Goal: Communication & Community: Answer question/provide support

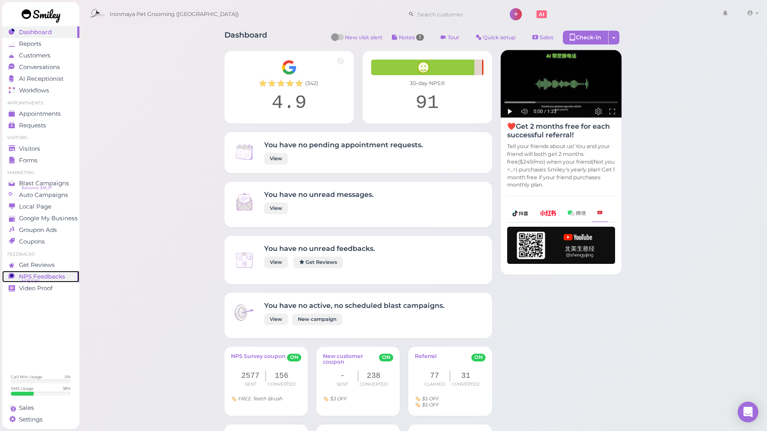
click at [35, 277] on span "NPS Feedbacks" at bounding box center [42, 276] width 46 height 7
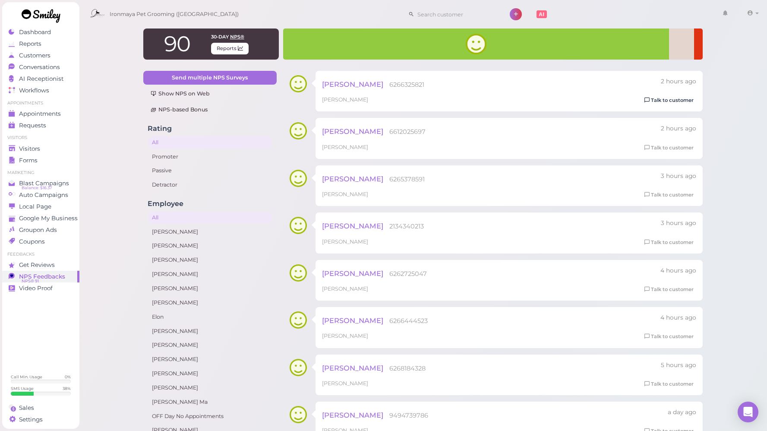
click at [653, 99] on link "Talk to customer" at bounding box center [669, 100] width 54 height 9
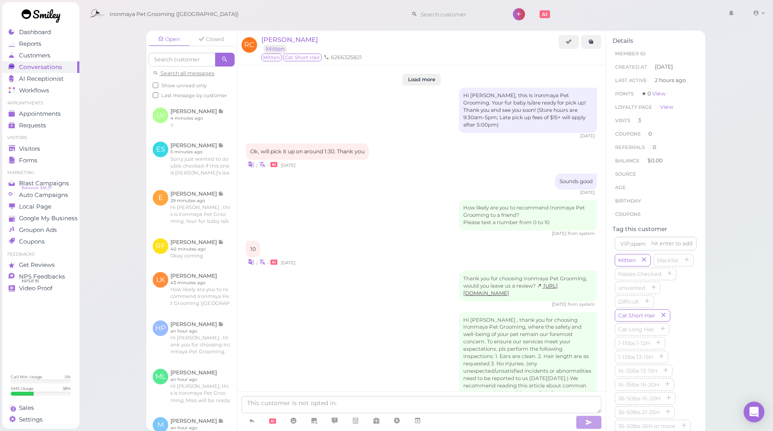
scroll to position [959, 0]
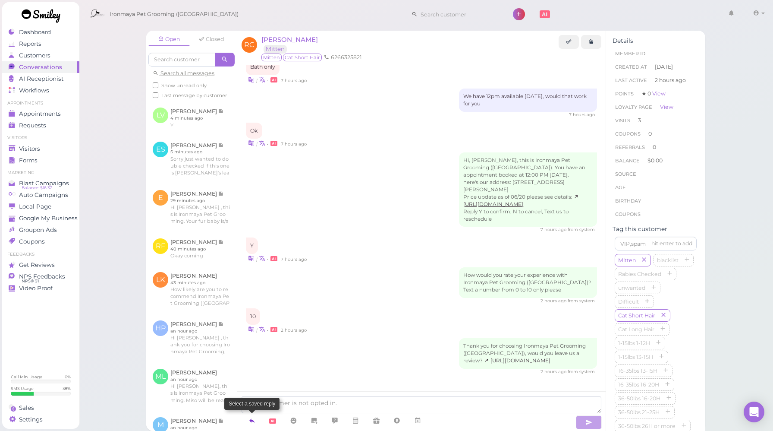
click at [251, 416] on icon at bounding box center [252, 420] width 7 height 9
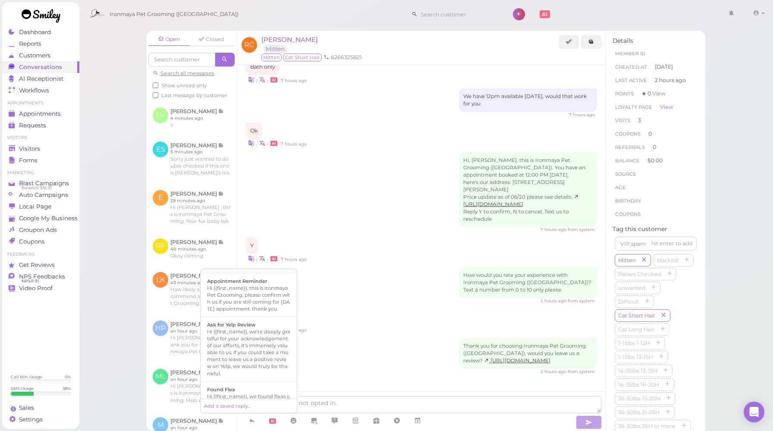
scroll to position [126, 0]
click at [249, 348] on div "Hi {{first_name}}, we're deeply grateful for your acknowledgement of our effort…" at bounding box center [248, 345] width 83 height 48
type textarea "Hi {{first_name}}, we're deeply grateful for your acknowledgement of our effort…"
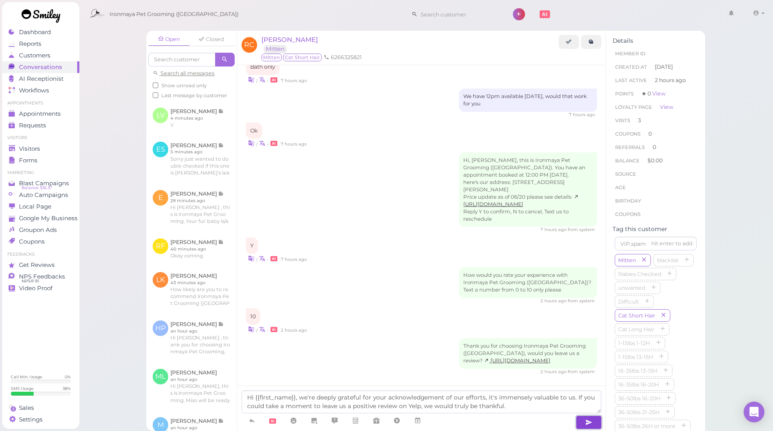
click at [585, 423] on icon "button" at bounding box center [588, 422] width 7 height 9
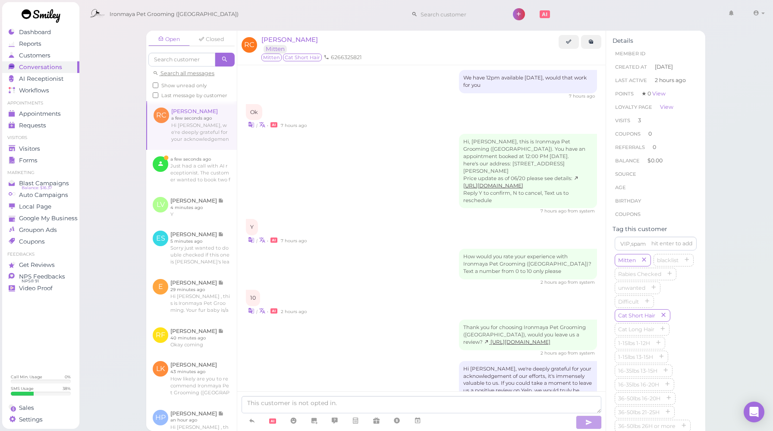
scroll to position [1009, 0]
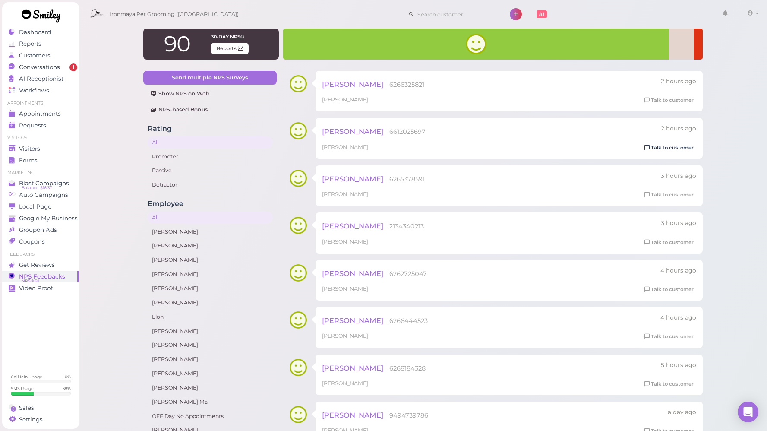
click at [664, 149] on link "Talk to customer" at bounding box center [669, 147] width 54 height 9
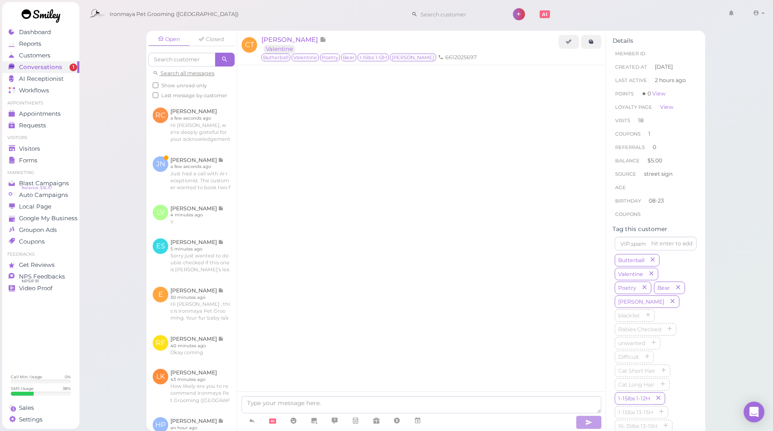
scroll to position [975, 0]
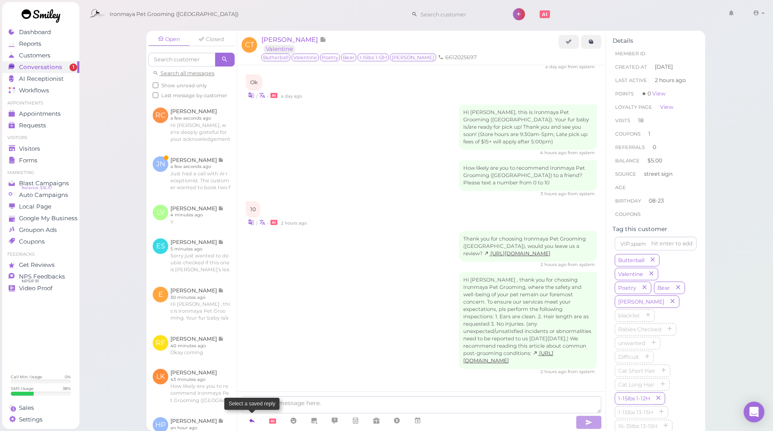
click at [253, 419] on icon at bounding box center [252, 420] width 7 height 9
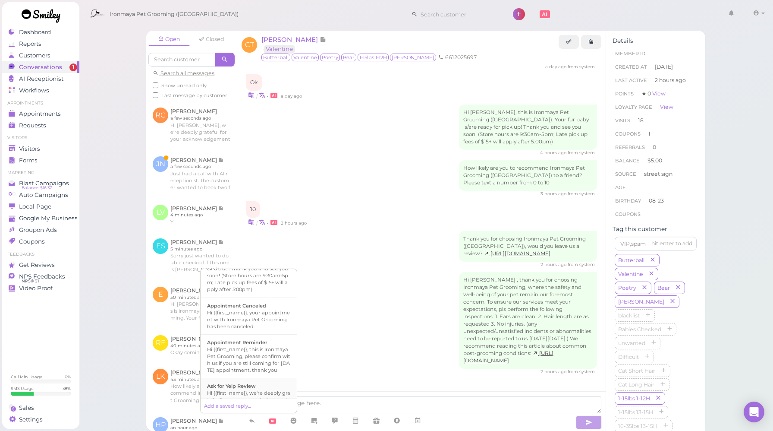
scroll to position [170, 0]
click at [246, 318] on div "Hi {{first_name}}, we're deeply grateful for your acknowledgement of our effort…" at bounding box center [248, 302] width 83 height 48
type textarea "Hi {{first_name}}, we're deeply grateful for your acknowledgement of our effort…"
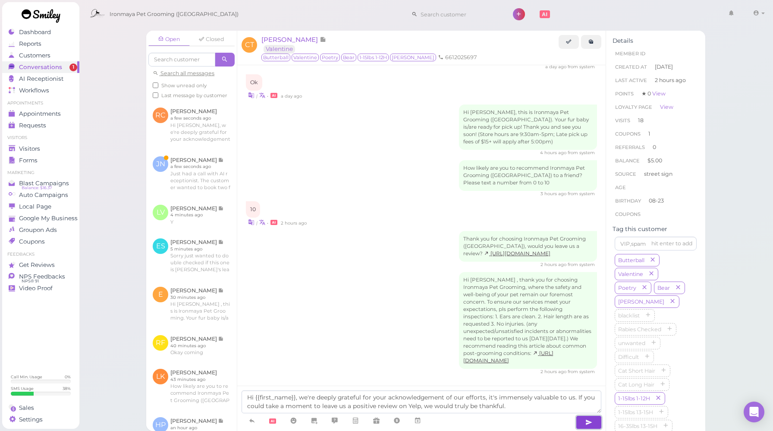
click at [589, 423] on icon "button" at bounding box center [588, 422] width 7 height 9
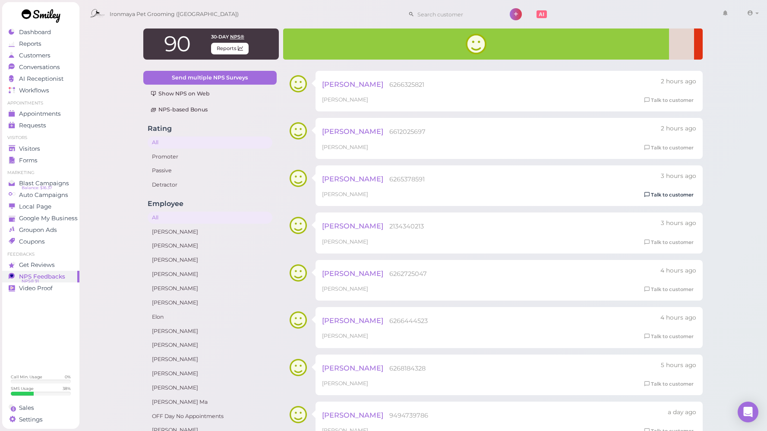
click at [682, 194] on link "Talk to customer" at bounding box center [669, 194] width 54 height 9
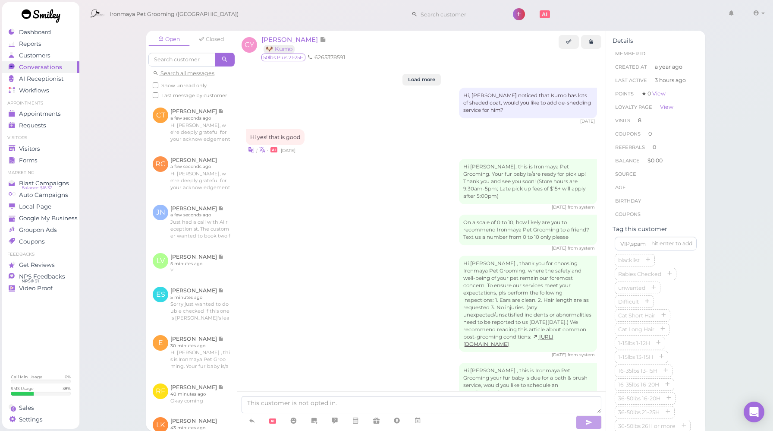
scroll to position [1250, 0]
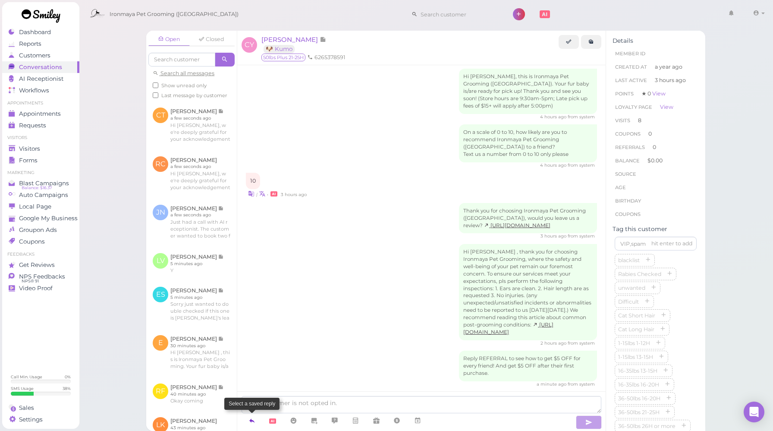
click at [252, 425] on icon at bounding box center [252, 420] width 7 height 9
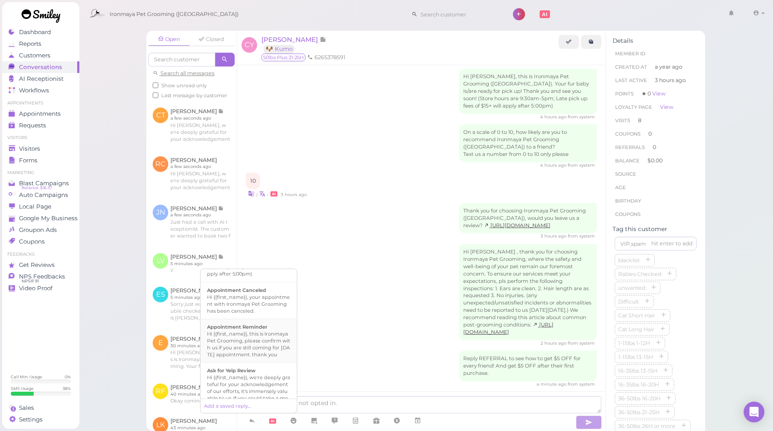
scroll to position [148, 0]
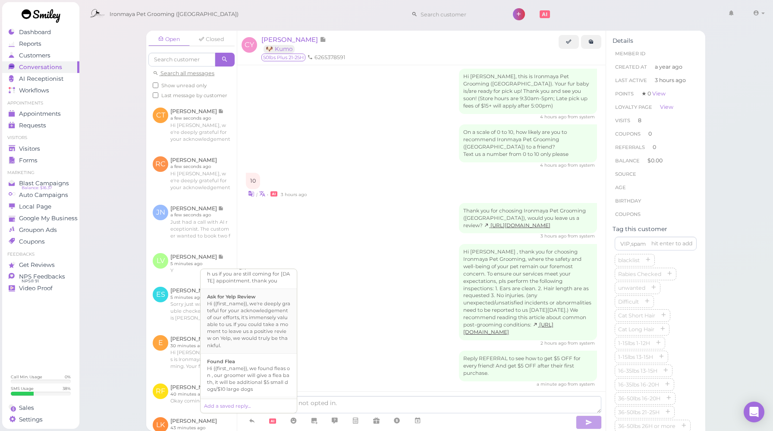
click at [251, 332] on div "Hi {{first_name}}, we're deeply grateful for your acknowledgement of our effort…" at bounding box center [248, 324] width 83 height 48
type textarea "Hi {{first_name}}, we're deeply grateful for your acknowledgement of our effort…"
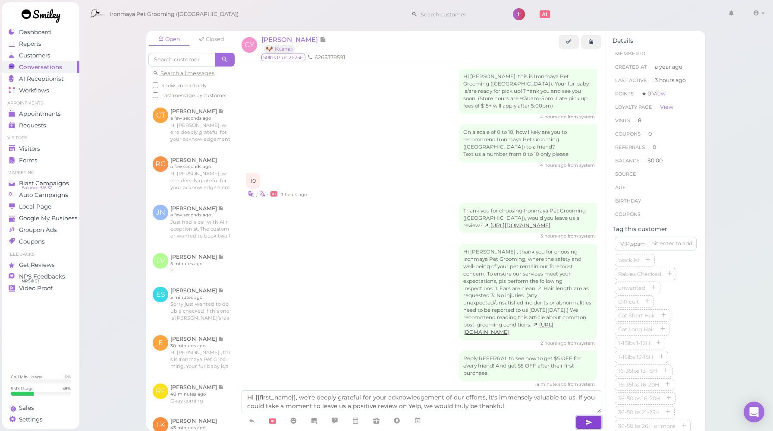
click at [594, 422] on button "button" at bounding box center [589, 422] width 26 height 14
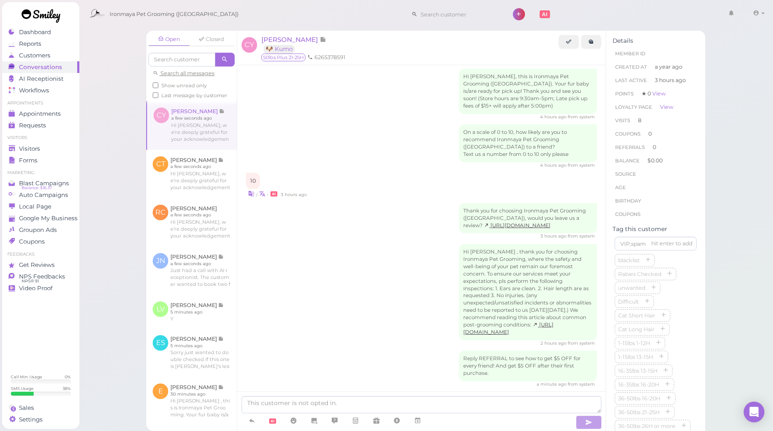
scroll to position [1299, 0]
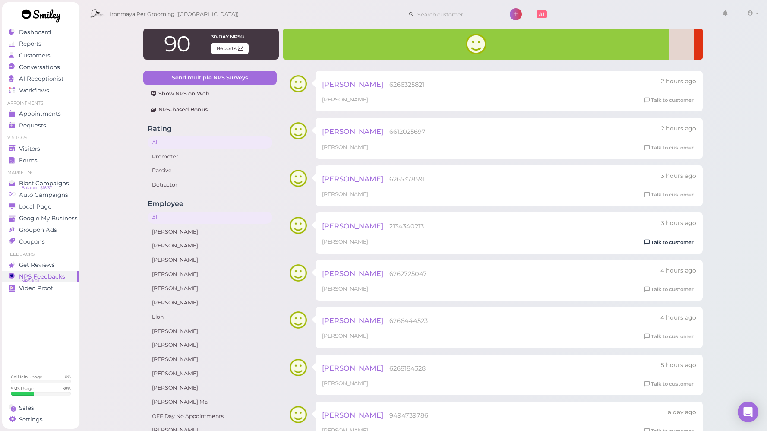
click at [676, 243] on link "Talk to customer" at bounding box center [669, 242] width 54 height 9
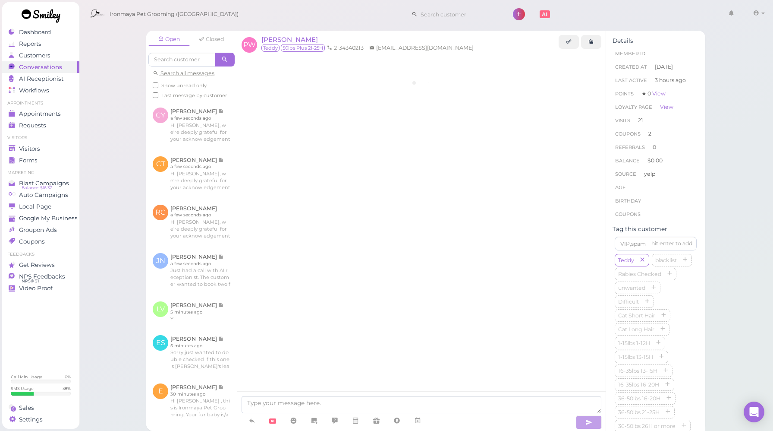
scroll to position [1323, 0]
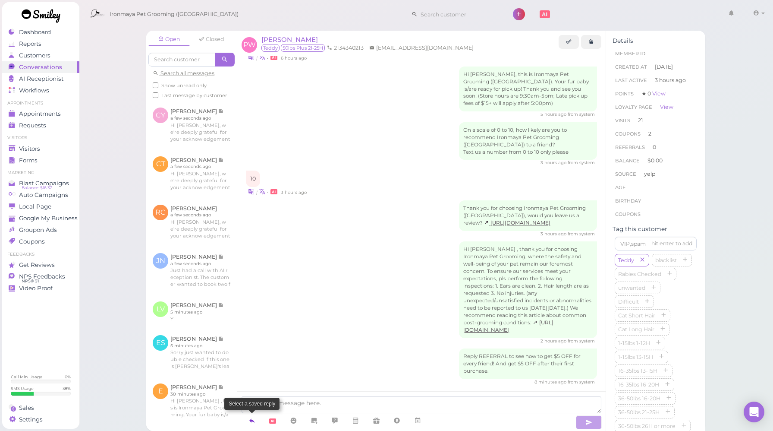
click at [254, 416] on icon at bounding box center [252, 420] width 7 height 9
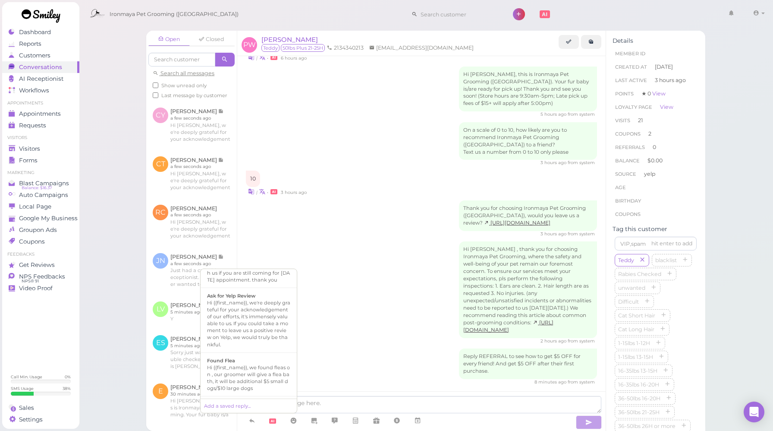
scroll to position [149, 0]
click at [239, 338] on div "Hi {{first_name}}, we're deeply grateful for your acknowledgement of our effort…" at bounding box center [248, 323] width 83 height 48
type textarea "Hi {{first_name}}, we're deeply grateful for your acknowledgement of our effort…"
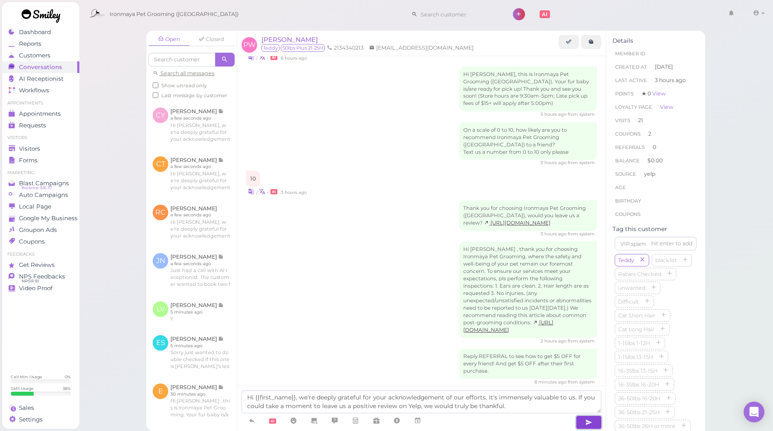
click at [596, 420] on button "button" at bounding box center [589, 422] width 26 height 14
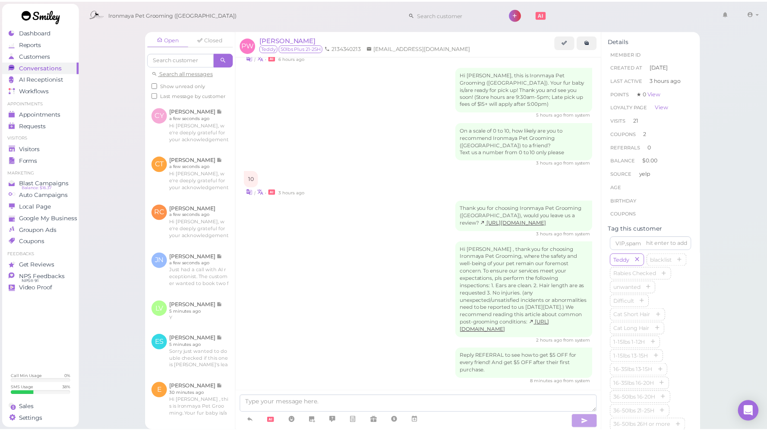
scroll to position [1373, 0]
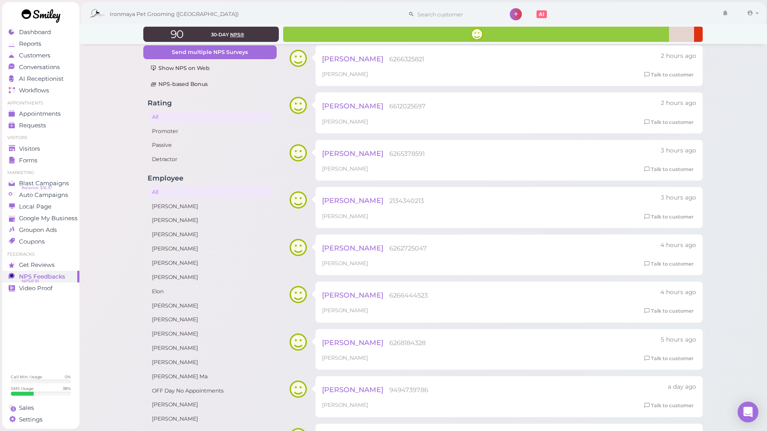
scroll to position [54, 0]
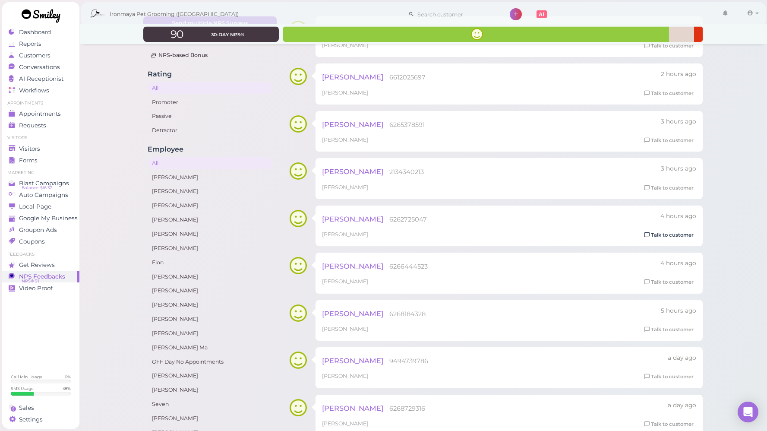
click at [674, 234] on link "Talk to customer" at bounding box center [669, 234] width 54 height 9
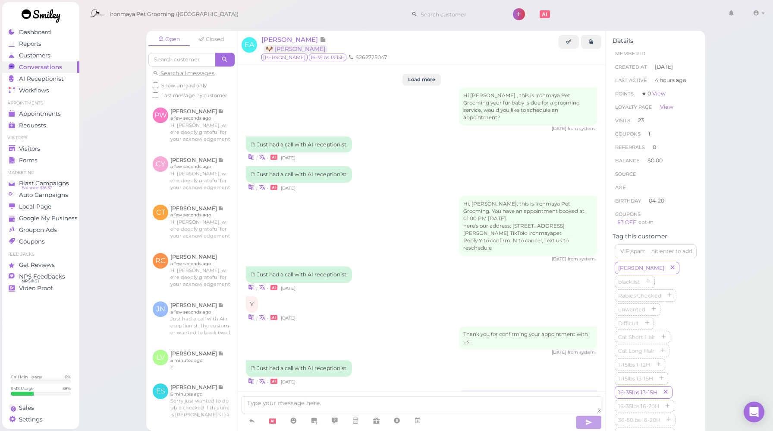
scroll to position [1123, 0]
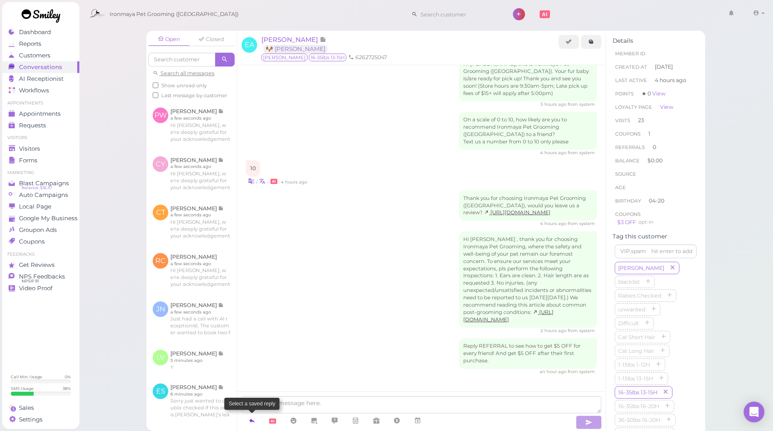
click at [254, 420] on icon at bounding box center [252, 420] width 7 height 9
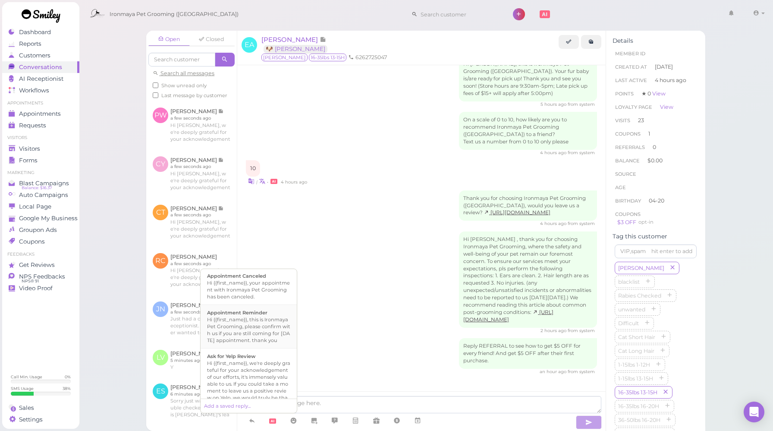
scroll to position [101, 0]
click at [249, 365] on div "Hi {{first_name}}, we're deeply grateful for your acknowledgement of our effort…" at bounding box center [248, 371] width 83 height 48
type textarea "Hi {{first_name}}, we're deeply grateful for your acknowledgement of our effort…"
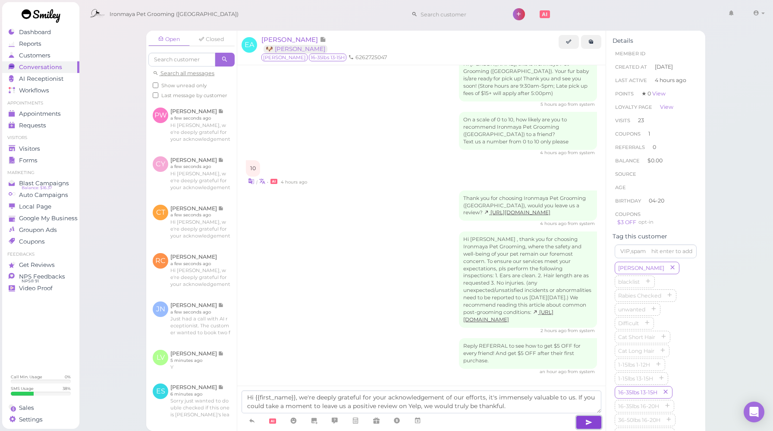
click at [580, 419] on button "button" at bounding box center [589, 422] width 26 height 14
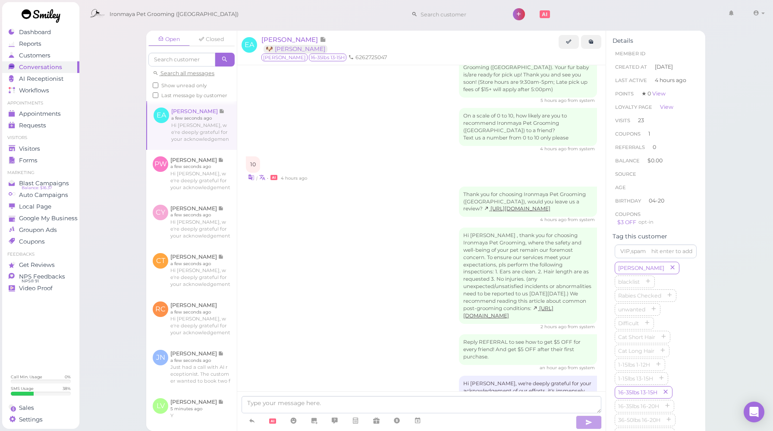
scroll to position [1173, 0]
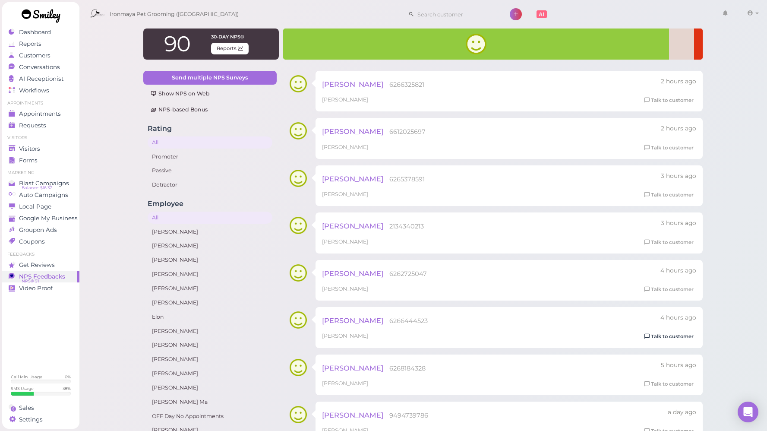
click at [683, 335] on link "Talk to customer" at bounding box center [669, 336] width 54 height 9
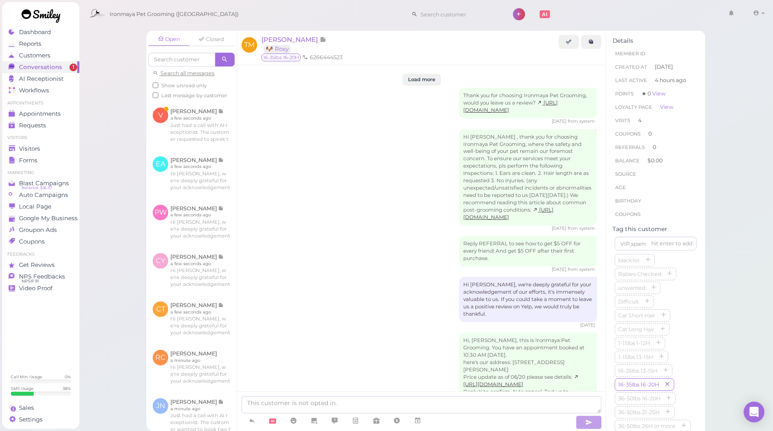
scroll to position [1352, 0]
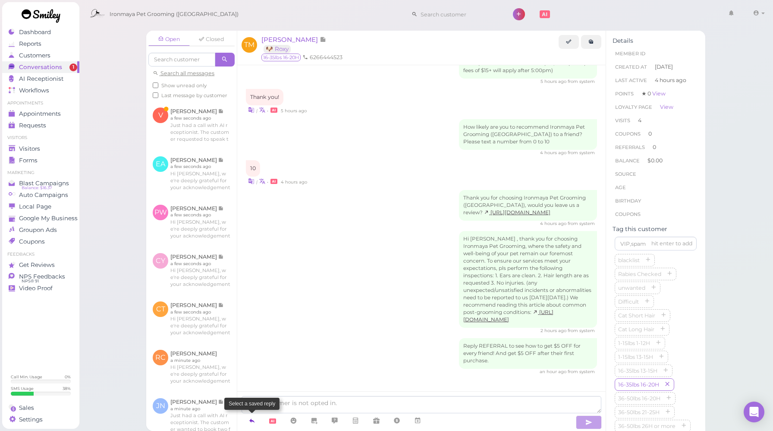
click at [255, 417] on icon at bounding box center [252, 420] width 7 height 9
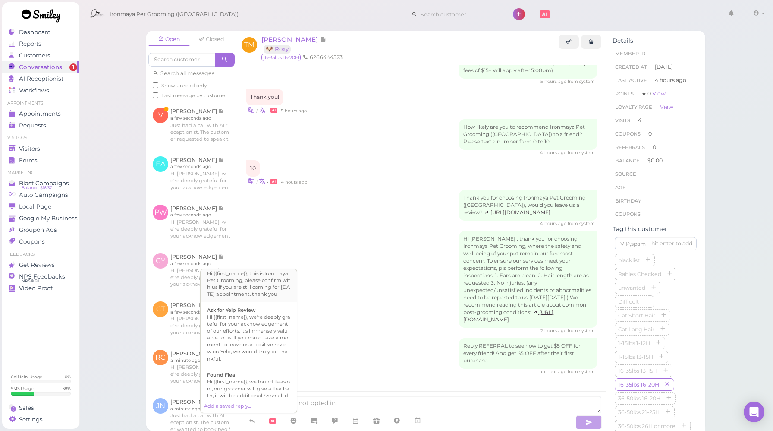
scroll to position [135, 0]
click at [247, 332] on div "Hi {{first_name}}, we're deeply grateful for your acknowledgement of our effort…" at bounding box center [248, 336] width 83 height 48
type textarea "Hi {{first_name}}, we're deeply grateful for your acknowledgement of our effort…"
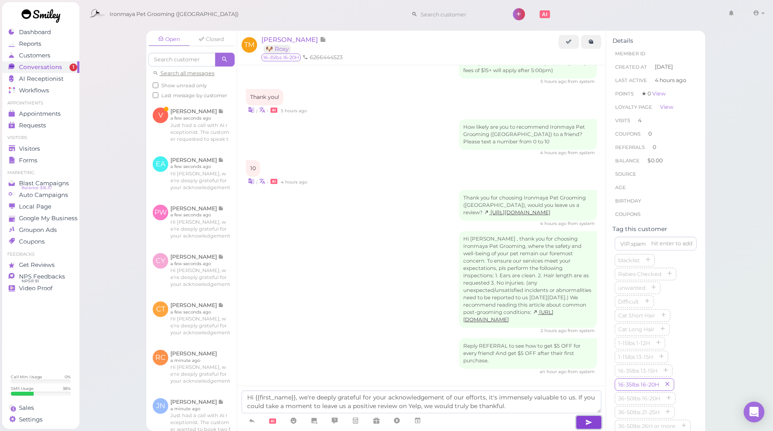
click at [588, 421] on icon "button" at bounding box center [588, 422] width 7 height 9
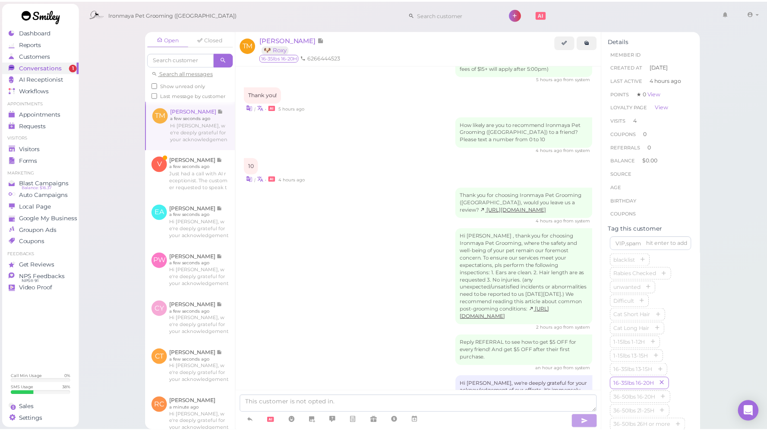
scroll to position [1402, 0]
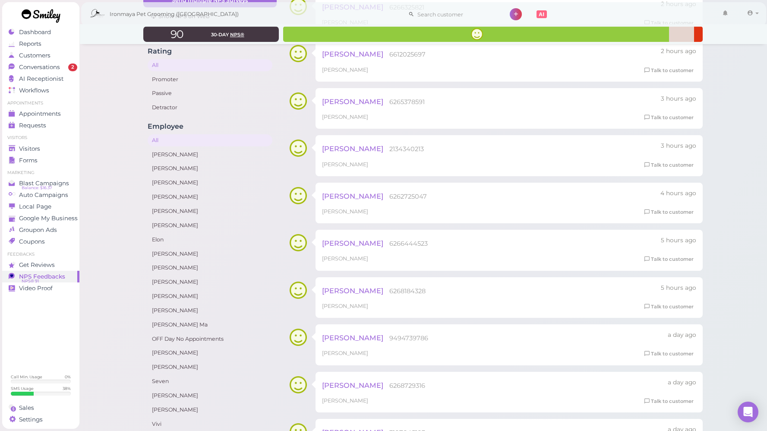
scroll to position [78, 0]
click at [660, 307] on link "Talk to customer" at bounding box center [669, 305] width 54 height 9
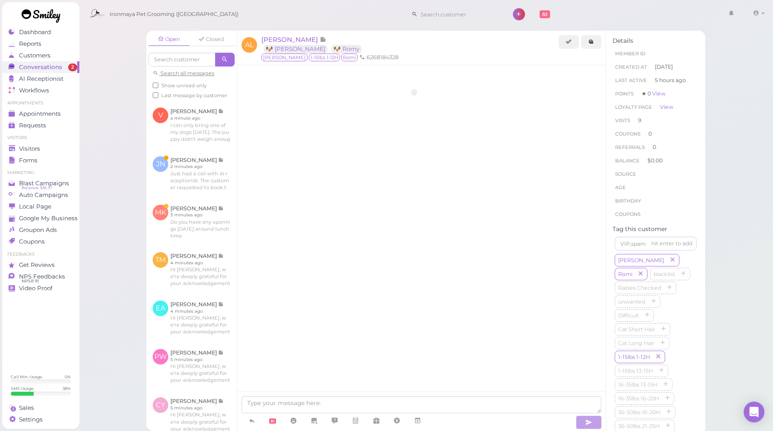
scroll to position [1244, 0]
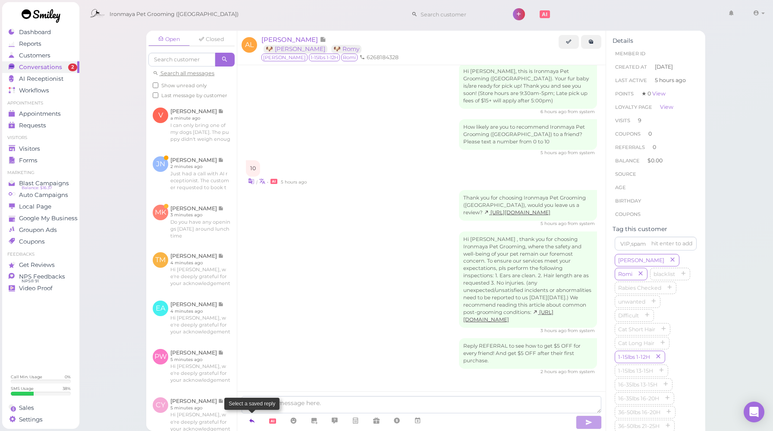
click at [257, 422] on link at bounding box center [252, 420] width 21 height 15
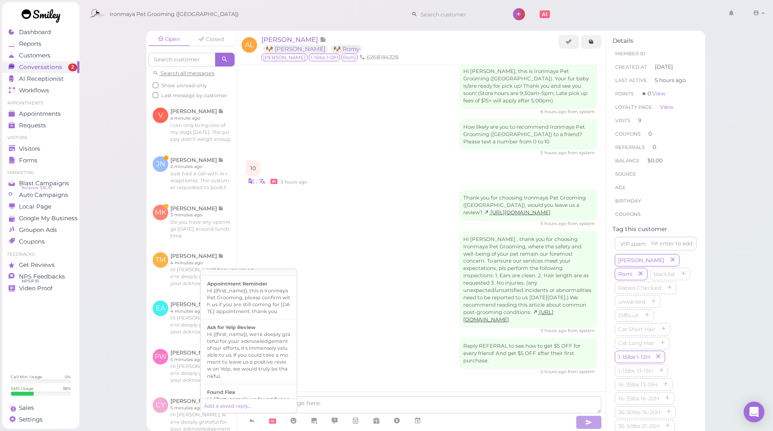
scroll to position [144, 0]
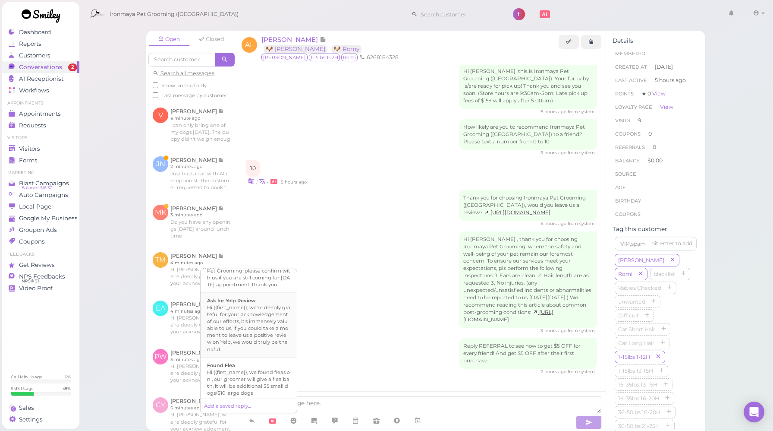
click at [248, 324] on div "Hi {{first_name}}, we're deeply grateful for your acknowledgement of our effort…" at bounding box center [248, 328] width 83 height 48
type textarea "Hi {{first_name}}, we're deeply grateful for your acknowledgement of our effort…"
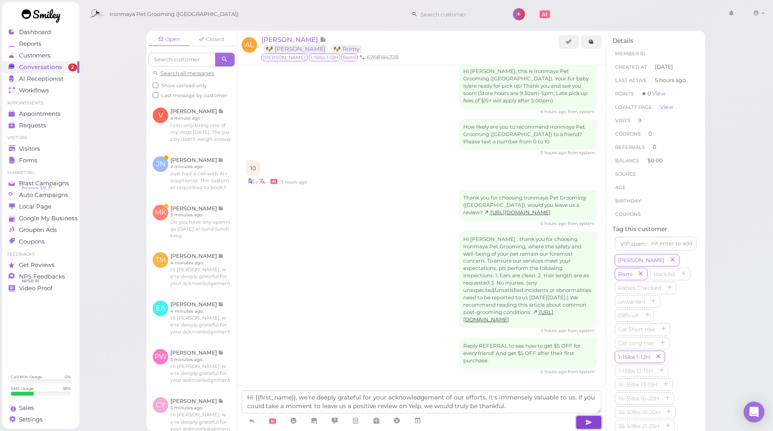
click at [591, 420] on icon "button" at bounding box center [588, 422] width 7 height 9
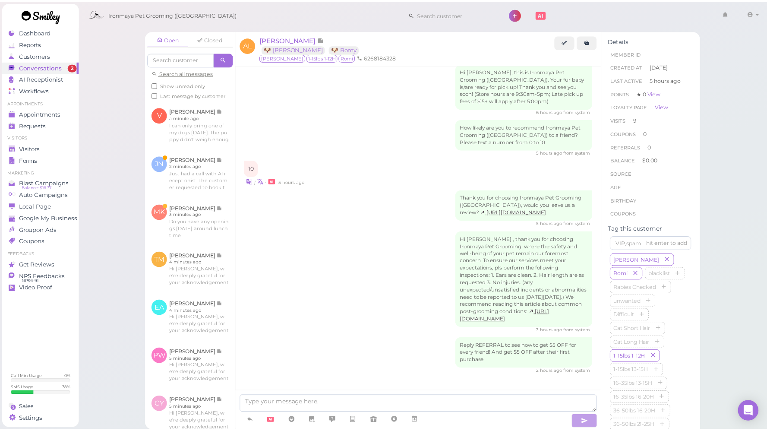
scroll to position [1294, 0]
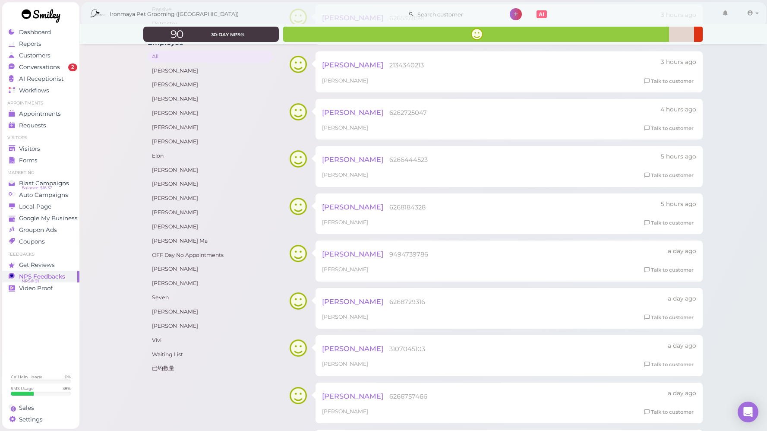
scroll to position [163, 0]
click at [664, 269] on link "Talk to customer" at bounding box center [669, 268] width 54 height 9
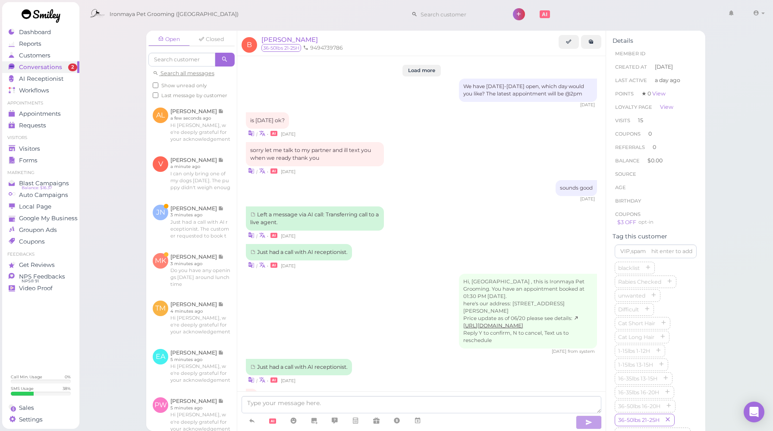
scroll to position [1070, 0]
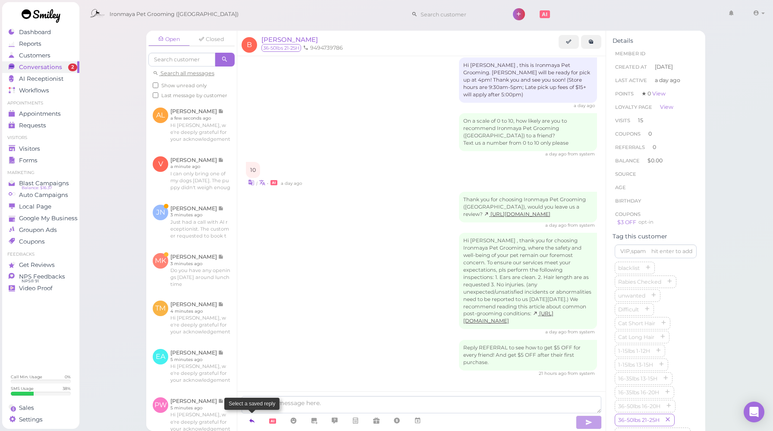
click at [257, 420] on link at bounding box center [252, 420] width 21 height 15
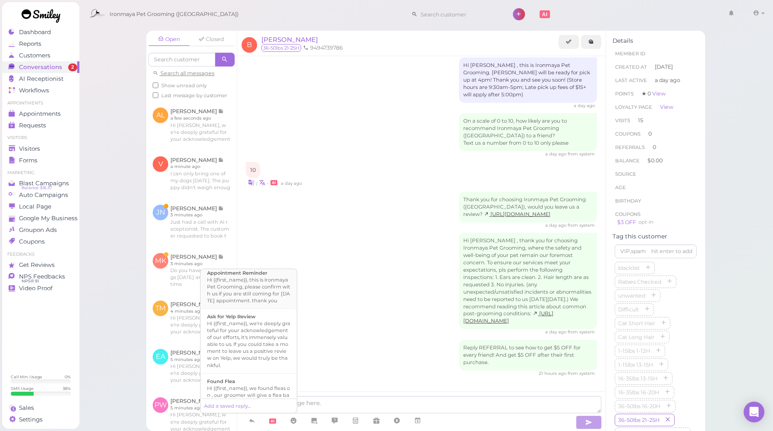
scroll to position [128, 0]
click at [241, 340] on div "Hi {{first_name}}, we're deeply grateful for your acknowledgement of our effort…" at bounding box center [248, 344] width 83 height 48
type textarea "Hi {{first_name}}, we're deeply grateful for your acknowledgement of our effort…"
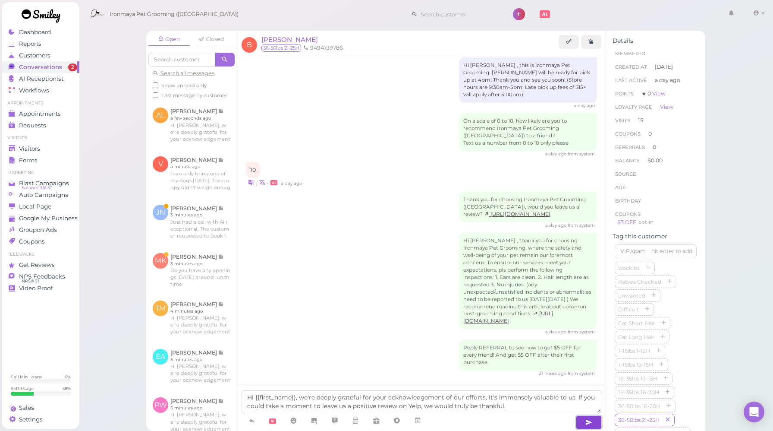
click at [588, 425] on icon "button" at bounding box center [588, 422] width 7 height 9
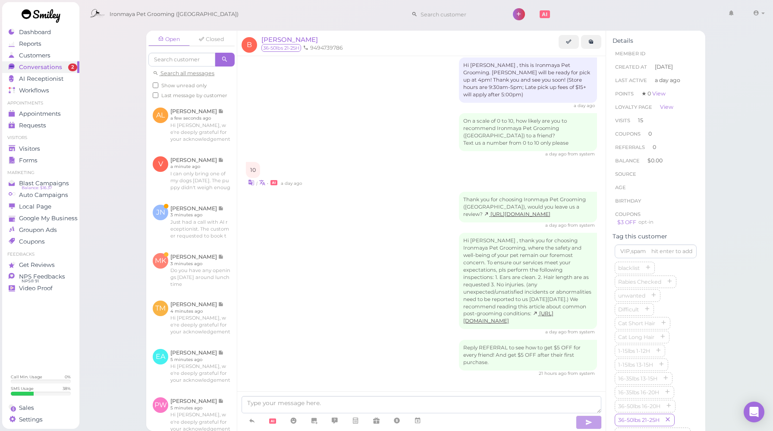
scroll to position [1120, 0]
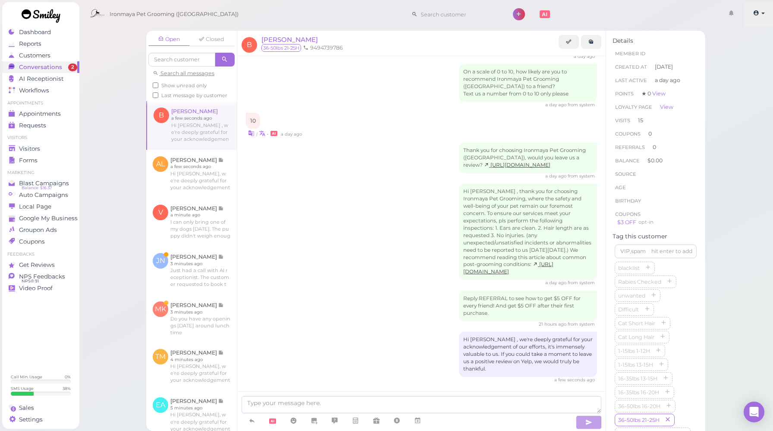
click at [764, 19] on link at bounding box center [759, 14] width 31 height 24
click at [727, 66] on link "Logout" at bounding box center [739, 65] width 70 height 10
